Goal: Navigation & Orientation: Find specific page/section

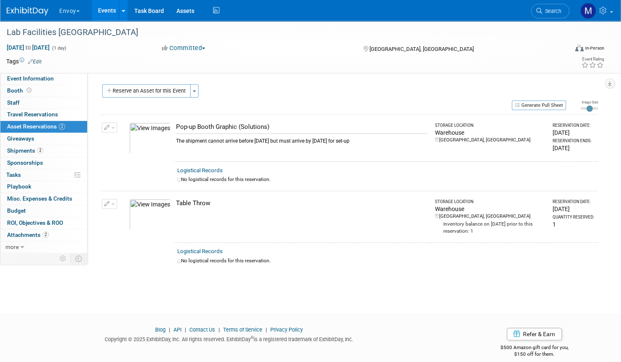
click at [90, 13] on button "Envoy" at bounding box center [74, 9] width 32 height 18
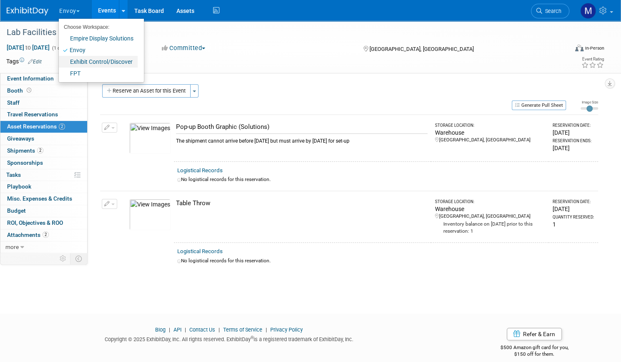
click at [107, 63] on link "Exhibit Control/Discover" at bounding box center [98, 62] width 79 height 12
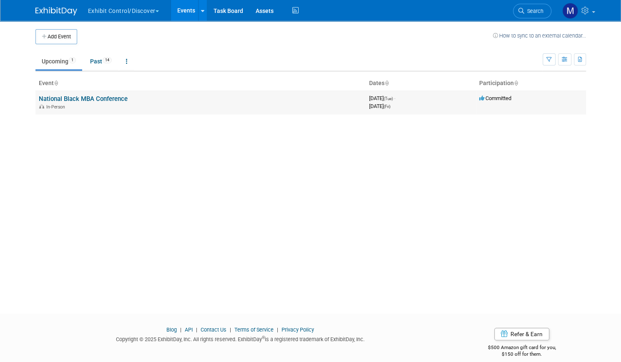
click at [103, 99] on link "National Black MBA Conference" at bounding box center [83, 99] width 89 height 8
